Goal: Entertainment & Leisure: Consume media (video, audio)

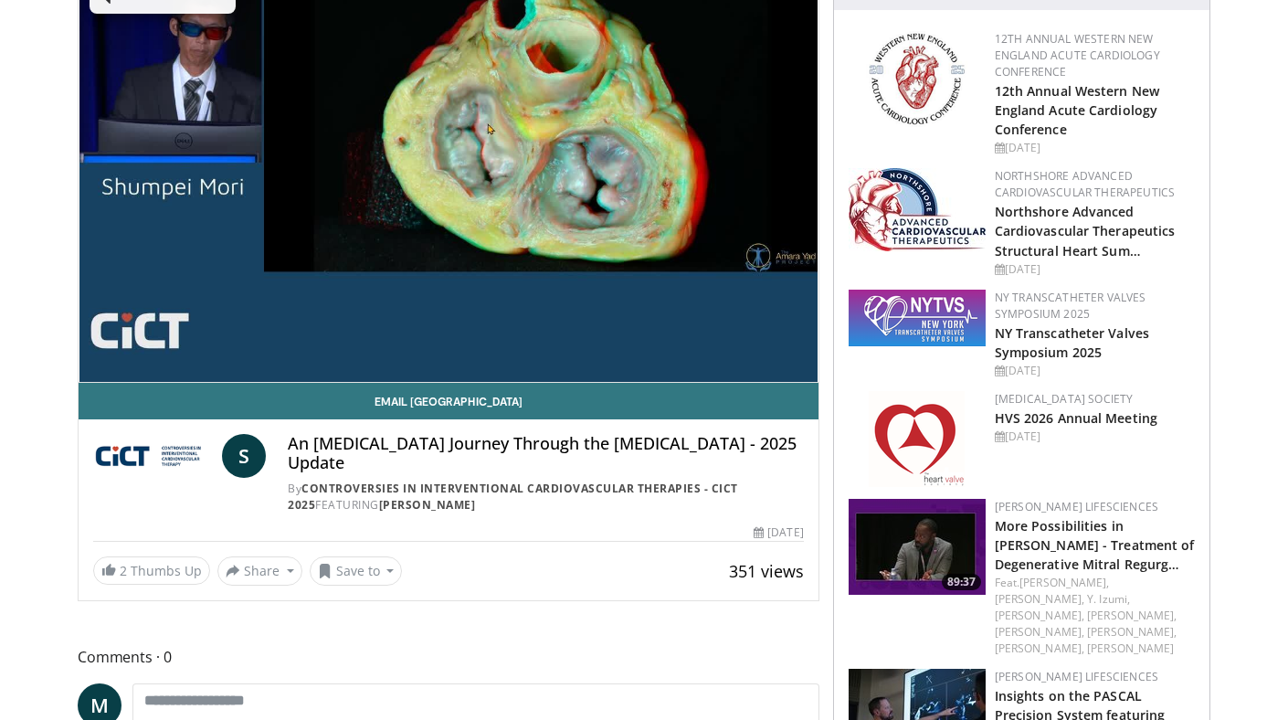
scroll to position [177, 0]
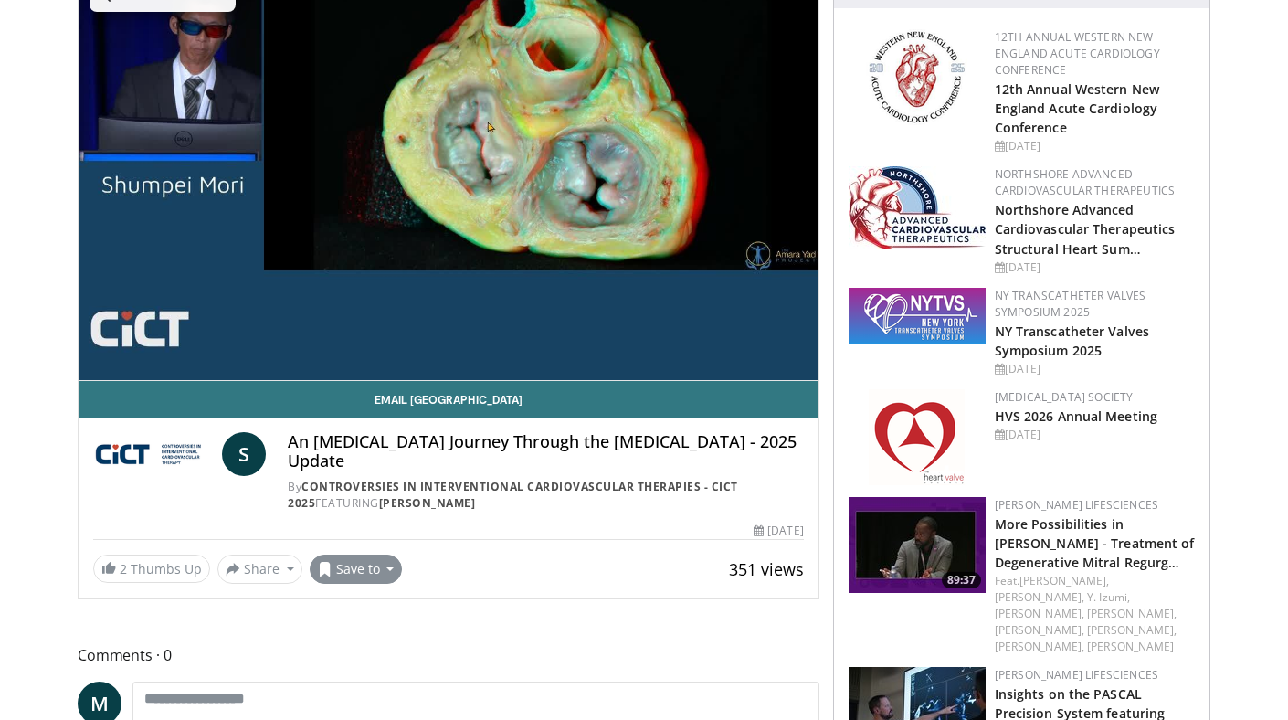
click at [368, 571] on button "Save to" at bounding box center [356, 568] width 93 height 29
click at [405, 608] on span "Add to Favorites" at bounding box center [388, 608] width 112 height 20
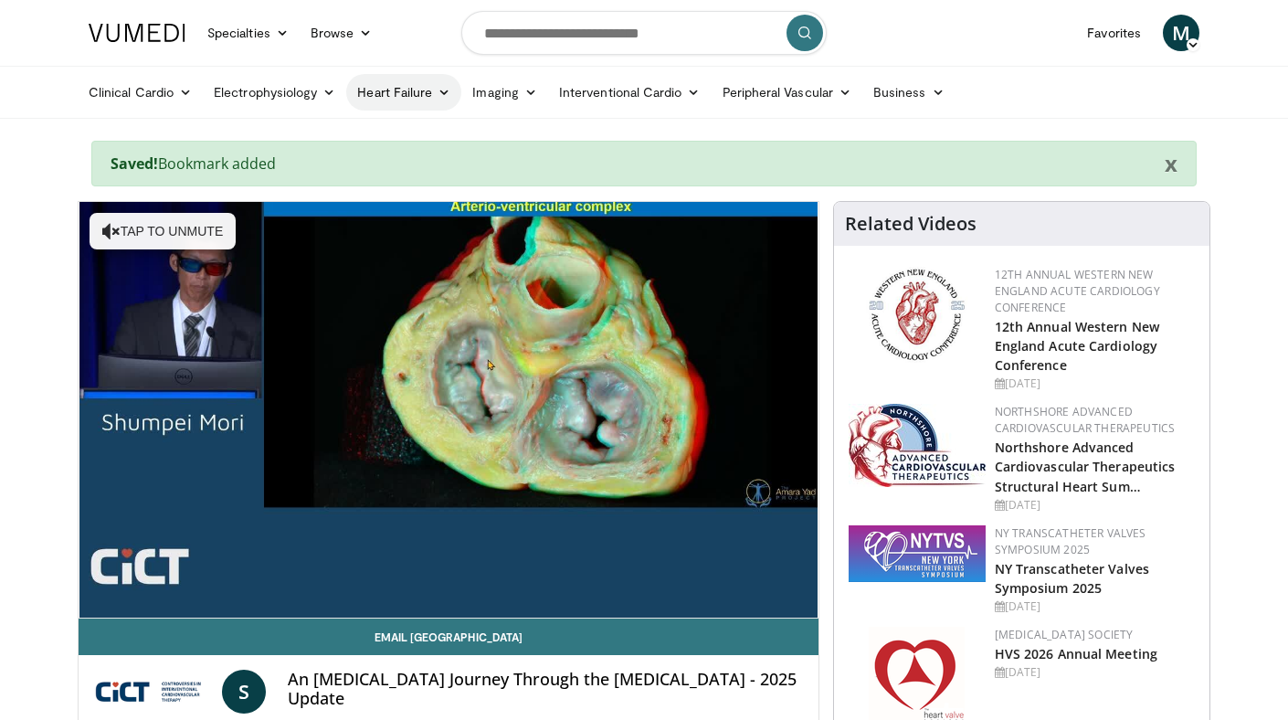
scroll to position [0, 0]
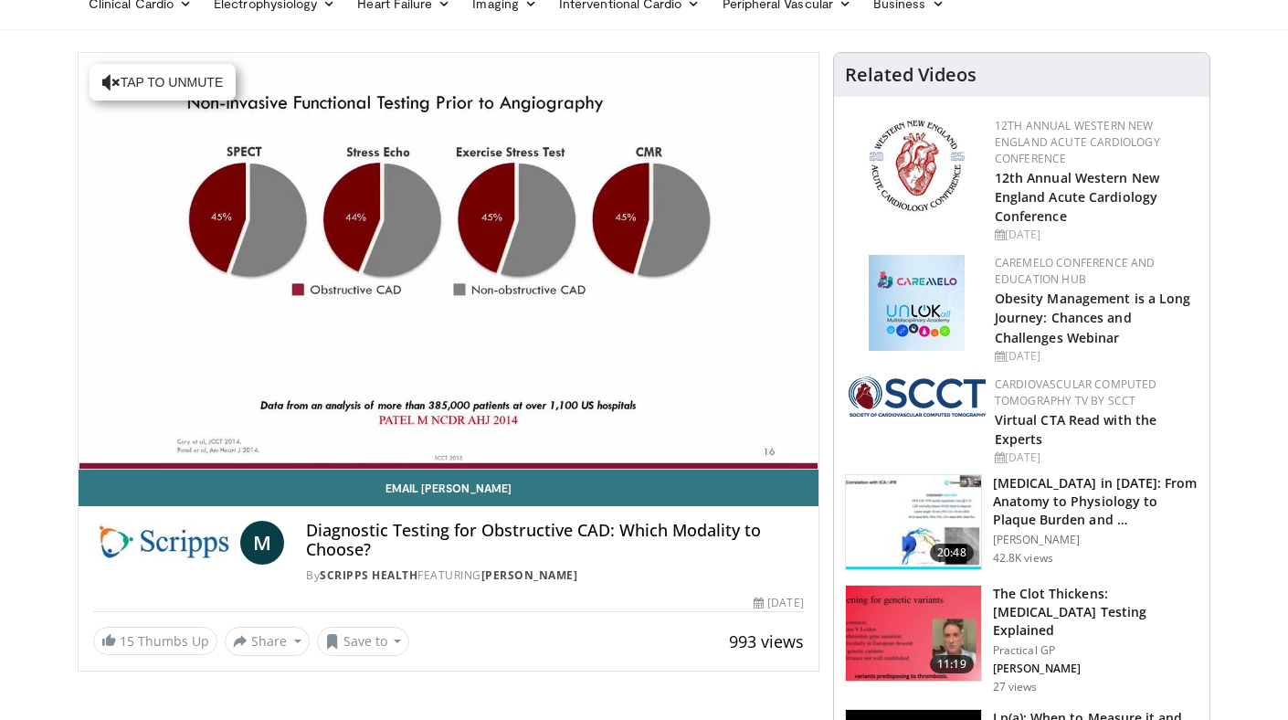
scroll to position [91, 0]
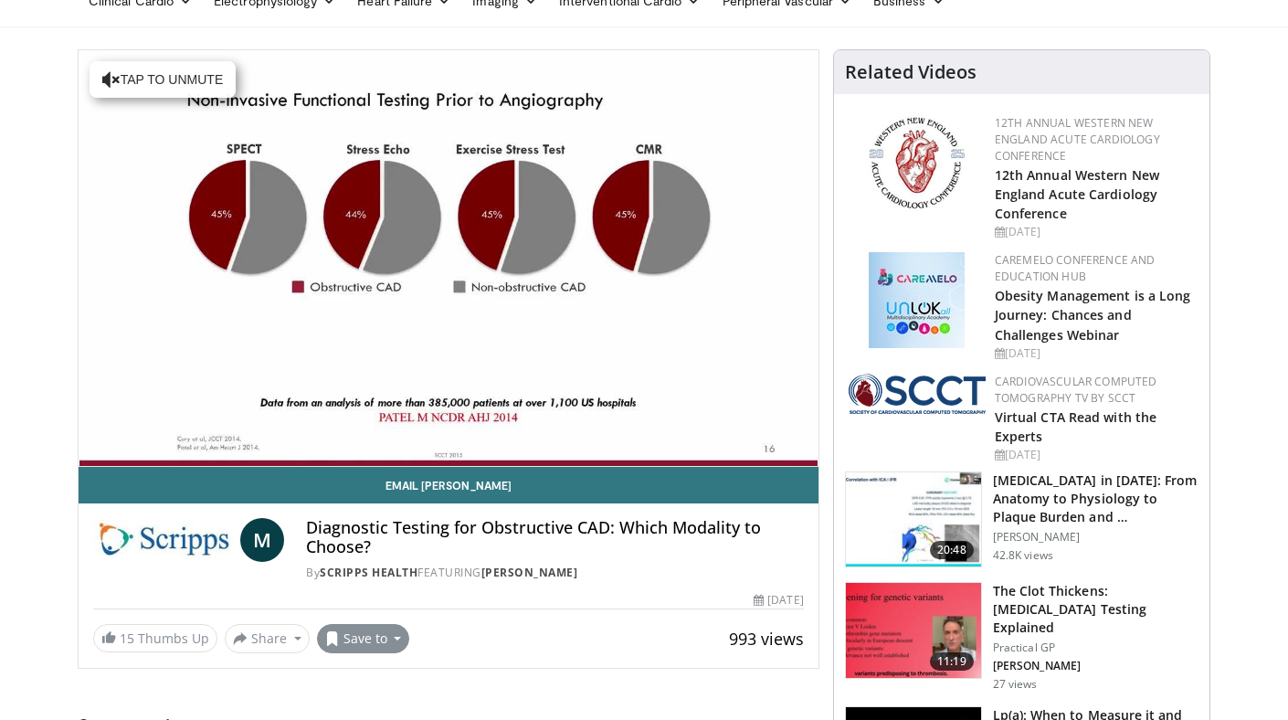
click at [373, 637] on button "Save to" at bounding box center [363, 638] width 93 height 29
click at [415, 552] on span "Add to Favorites" at bounding box center [396, 556] width 112 height 20
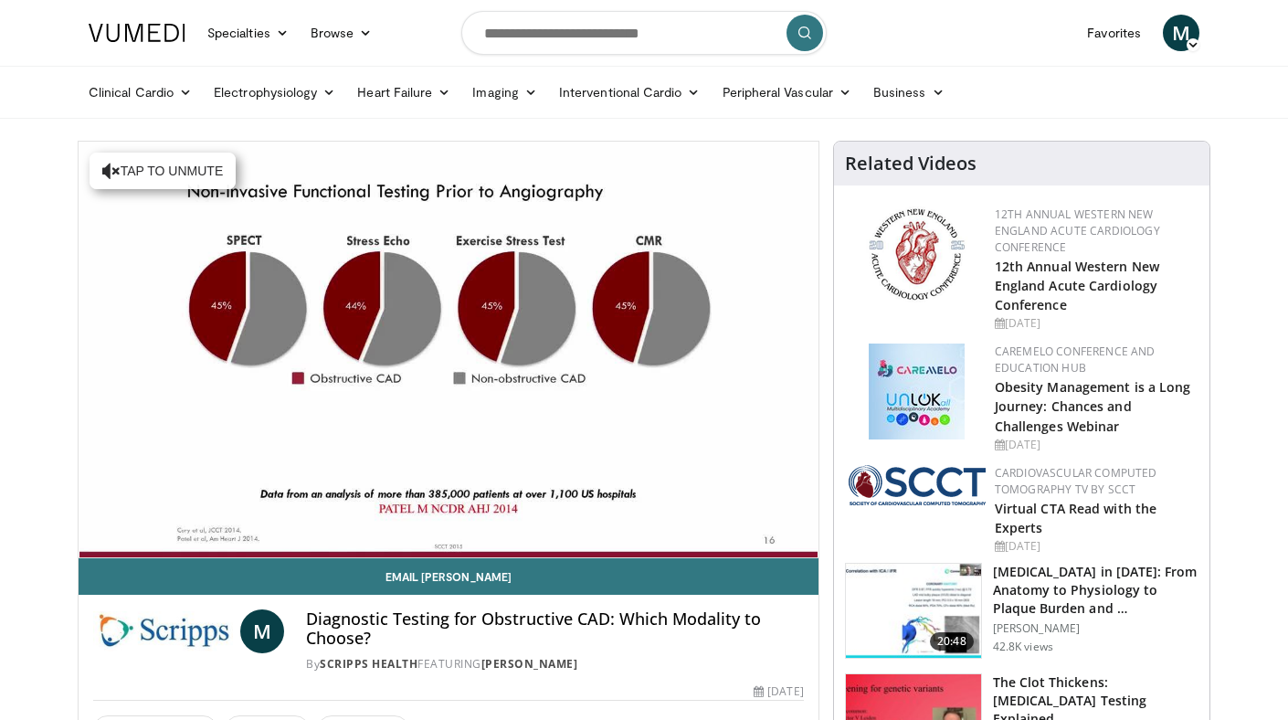
scroll to position [0, 0]
